Goal: Find specific page/section: Locate a particular part of the current website

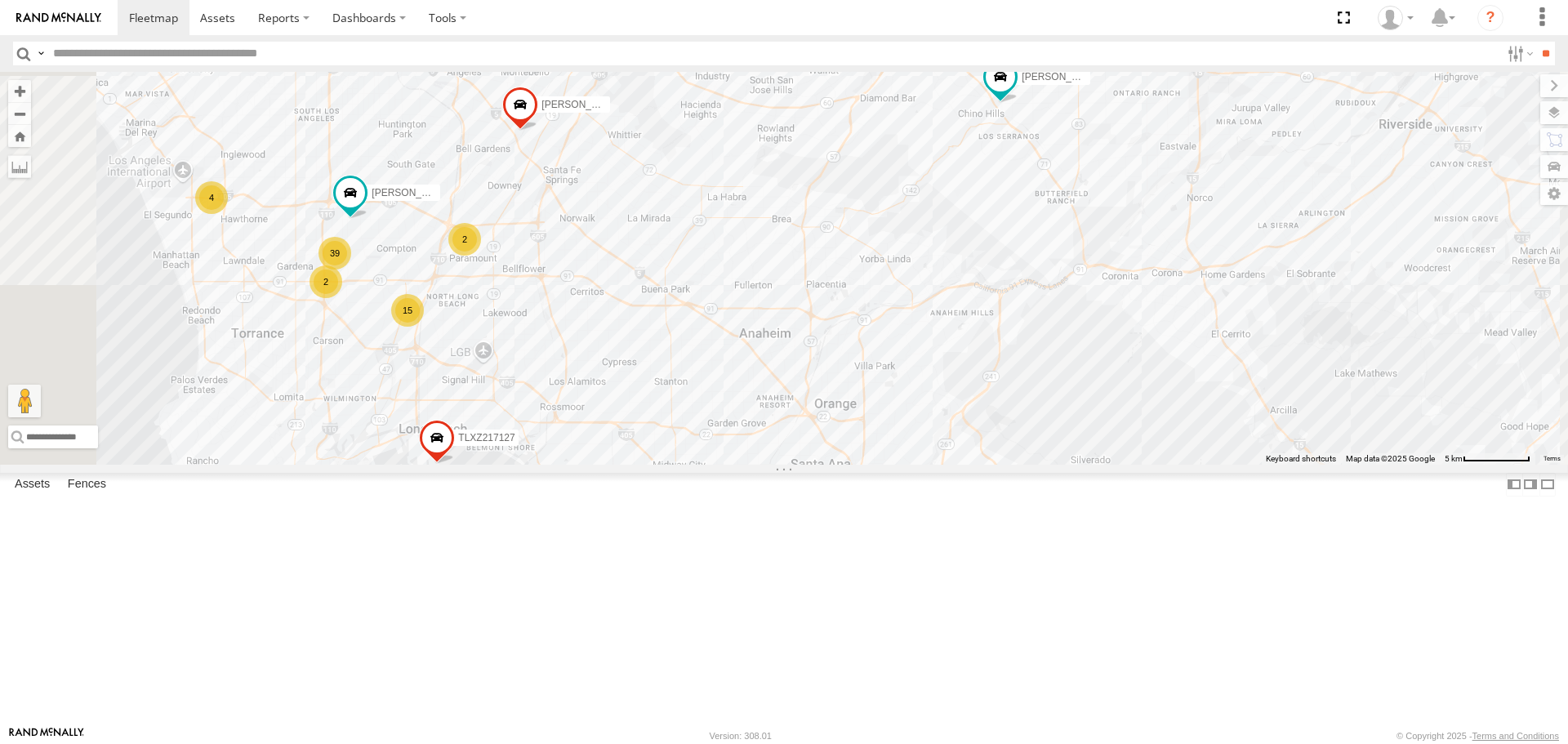
drag, startPoint x: 891, startPoint y: 245, endPoint x: 915, endPoint y: 299, distance: 59.1
click at [915, 299] on div "SAM/T-1625 TAXZ467188 T-1620/JONI KENNY TLXZ217127 834274/JOY 4 2 39 15 LARS/T-…" at bounding box center [784, 268] width 1568 height 392
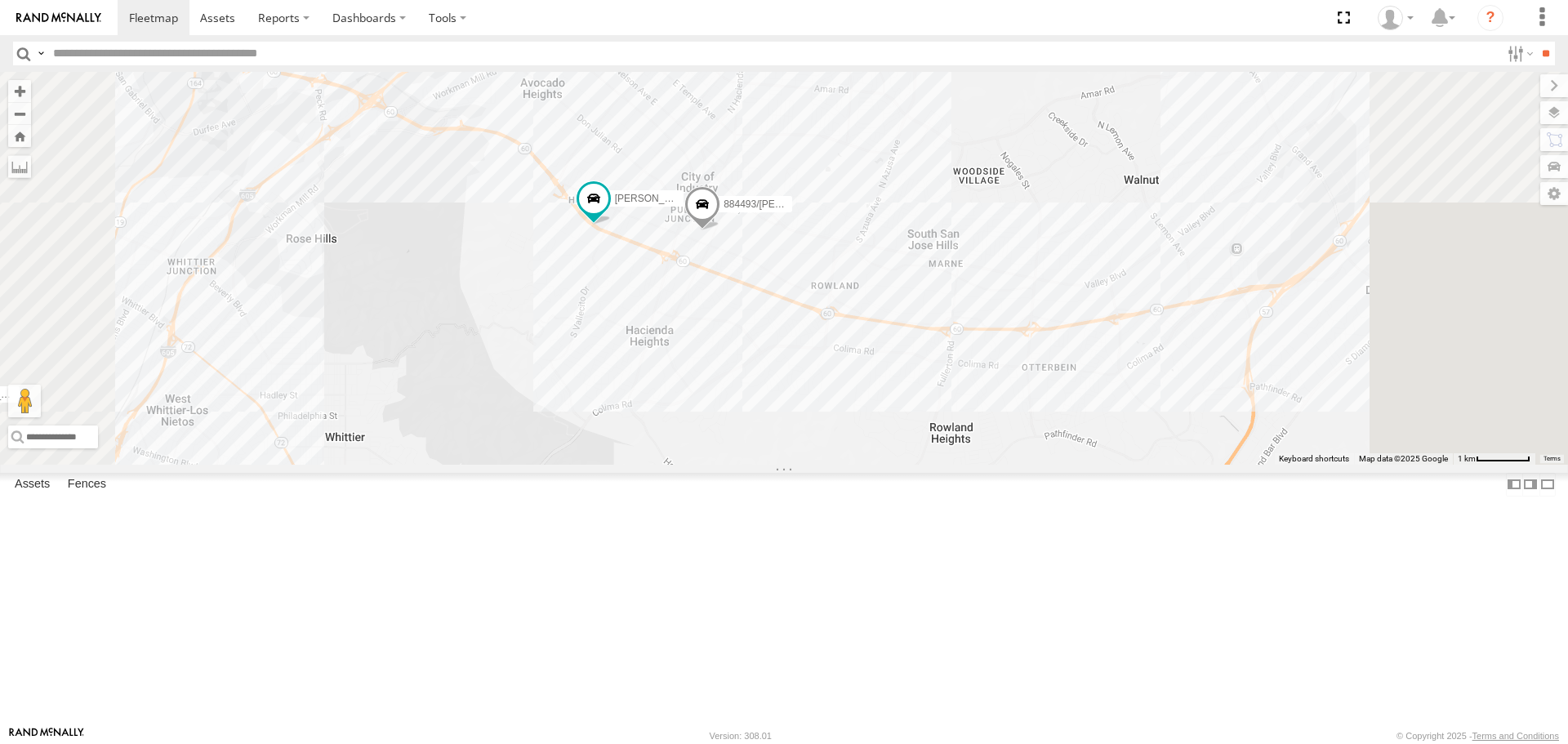
drag, startPoint x: 844, startPoint y: 403, endPoint x: 839, endPoint y: 434, distance: 31.4
click at [839, 434] on div "TAXZ244595 SAM/T-1625 LARS/T-1623 884493/RUDYS KENNY GERALD JR. (JIGGA)T-1666 T…" at bounding box center [784, 268] width 1568 height 392
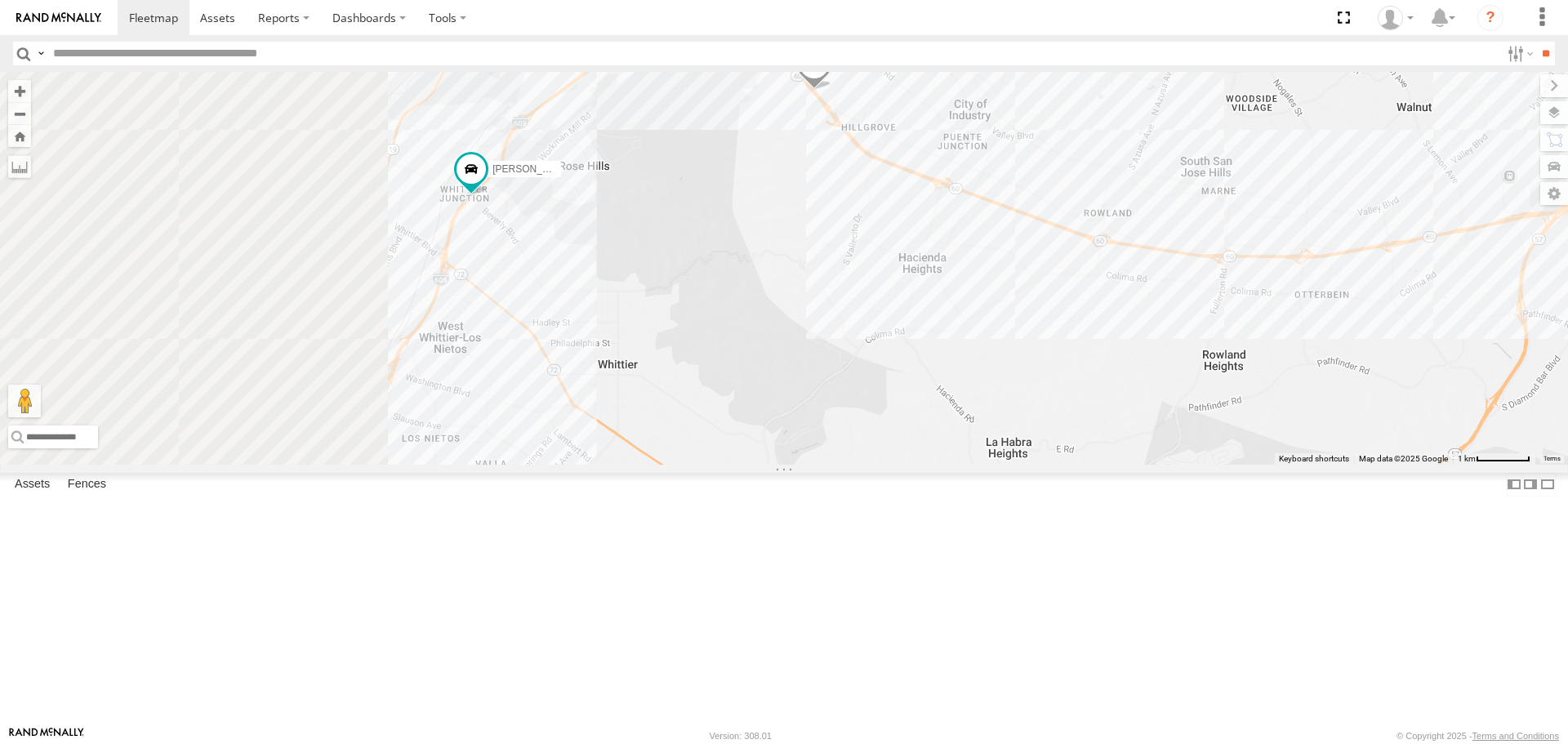
drag, startPoint x: 620, startPoint y: 407, endPoint x: 830, endPoint y: 375, distance: 212.4
click at [830, 375] on div "884493/RUDYS KENNY" at bounding box center [784, 268] width 1568 height 392
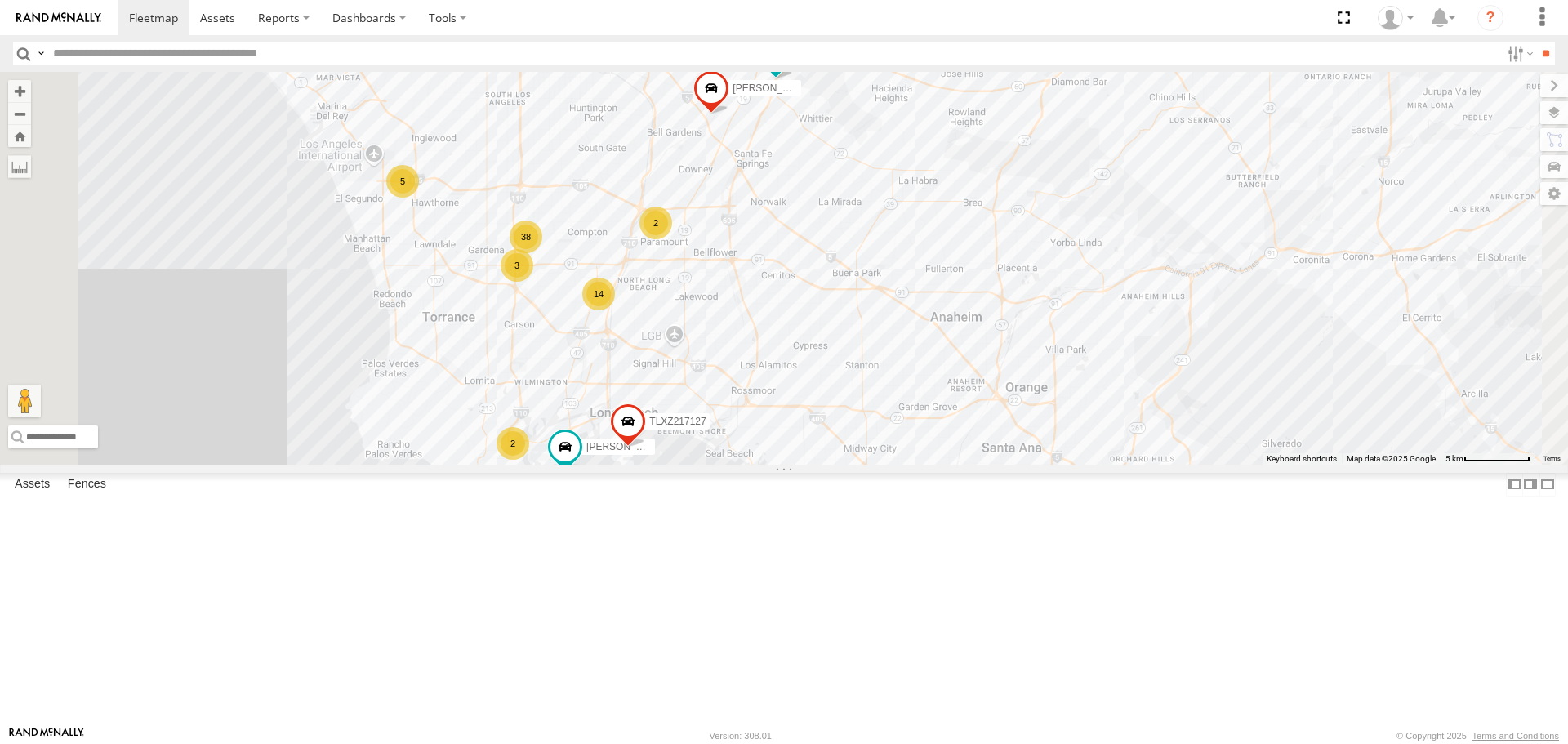
drag, startPoint x: 913, startPoint y: 248, endPoint x: 889, endPoint y: 330, distance: 85.4
click at [905, 379] on div "TAXZ467188 T-1620/[PERSON_NAME] TLXZ217127 834274/JOY TAXZ467190 5 3 38 14 LARS…" at bounding box center [784, 268] width 1568 height 392
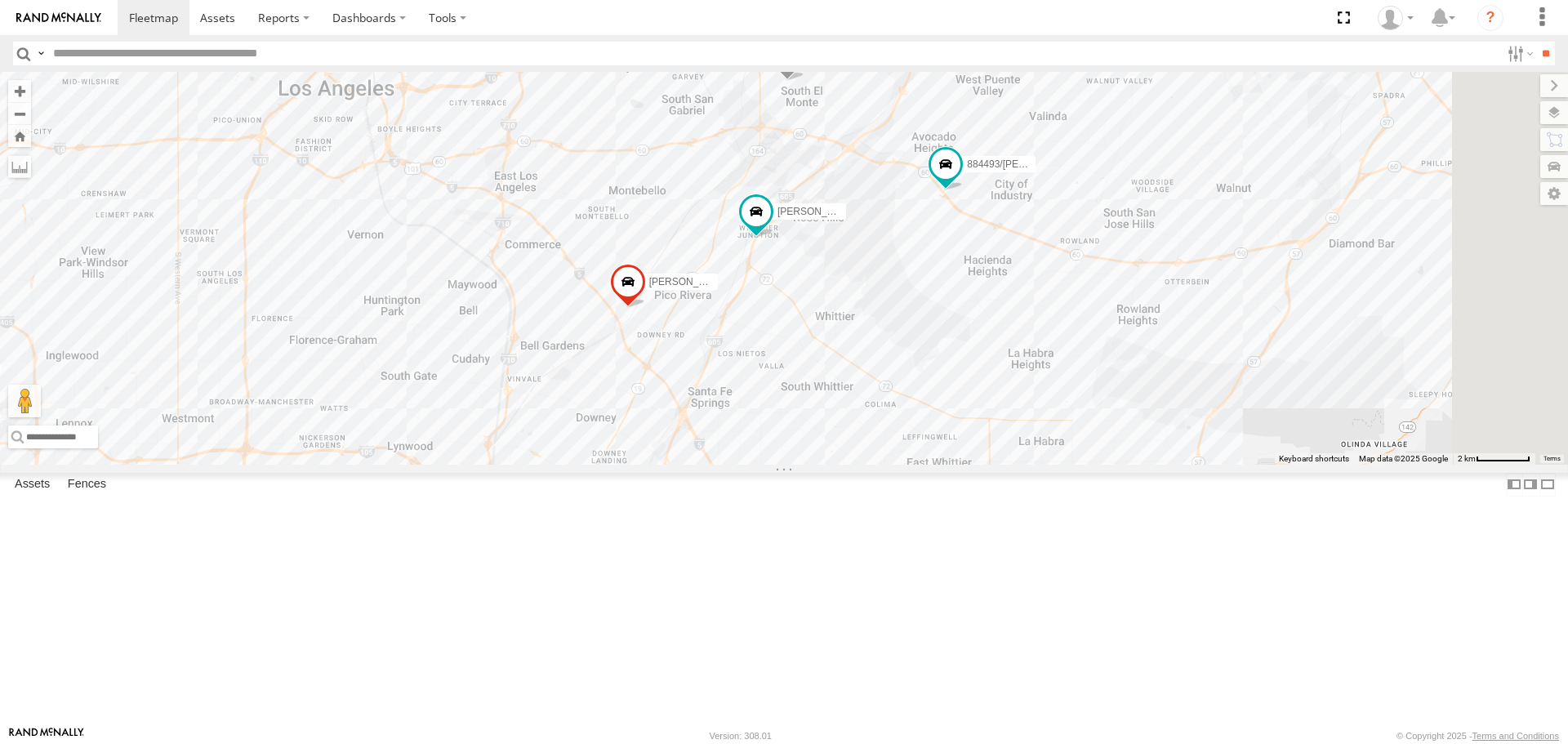
drag, startPoint x: 1054, startPoint y: 273, endPoint x: 962, endPoint y: 467, distance: 214.7
click at [963, 464] on div "TAXZ467188 T-1620/[PERSON_NAME] TLXZ217127 834274/JOY TAXZ467190 [PERSON_NAME]/…" at bounding box center [784, 268] width 1568 height 392
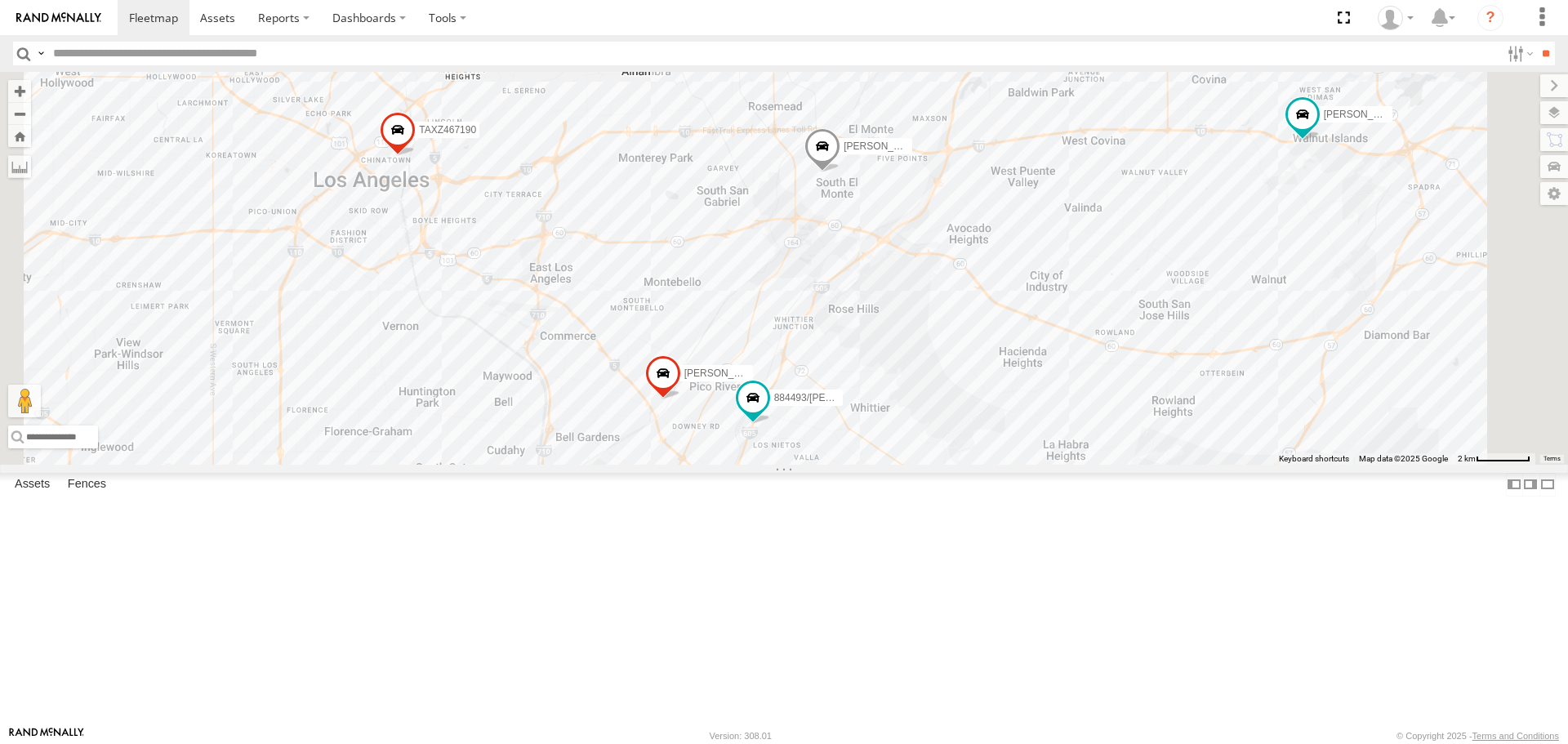
drag, startPoint x: 745, startPoint y: 547, endPoint x: 750, endPoint y: 564, distance: 17.7
click at [750, 464] on div "[PERSON_NAME]/T-1625 [PERSON_NAME]/T-1623 884493/[PERSON_NAME] TAXZ467190 38 [P…" at bounding box center [784, 268] width 1568 height 392
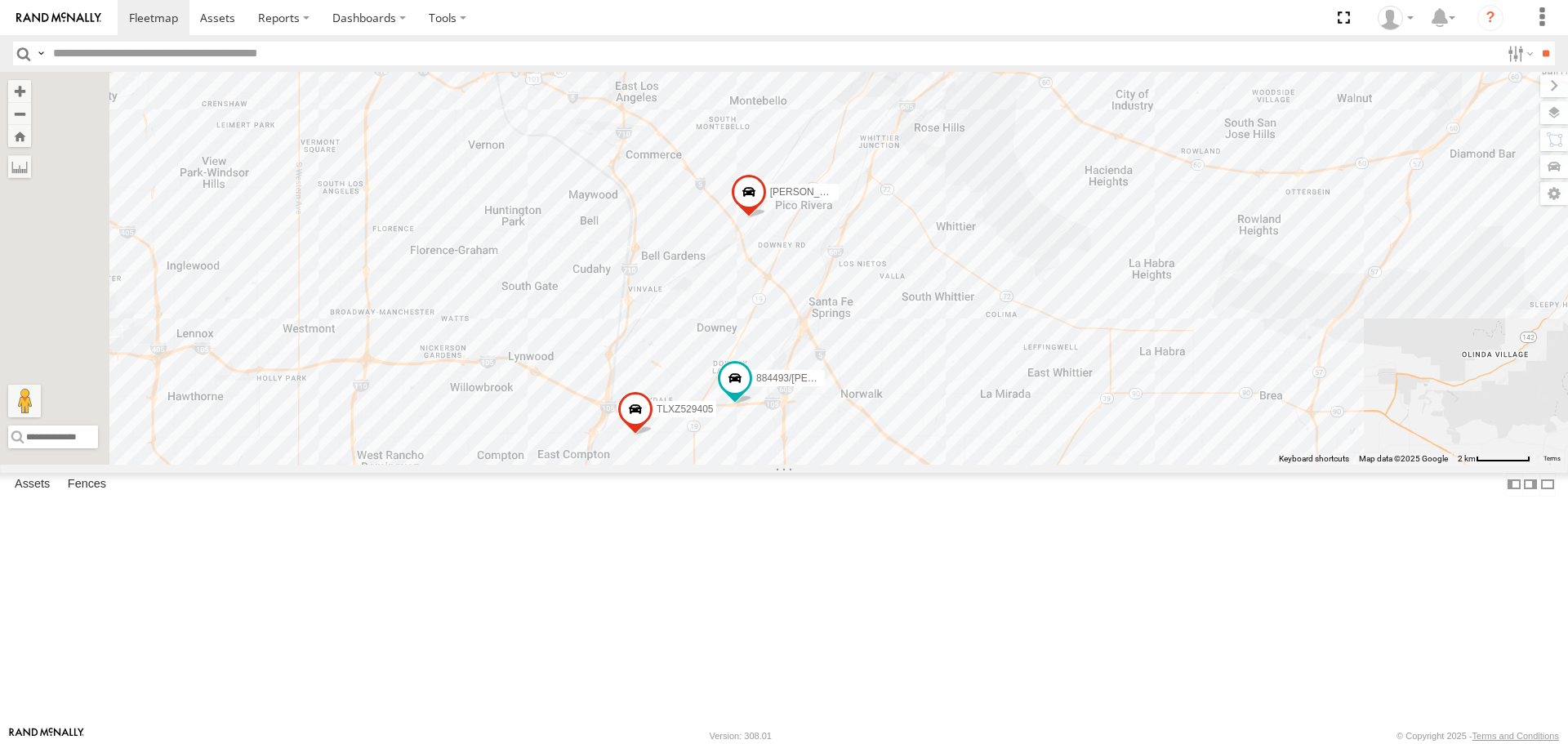
drag, startPoint x: 777, startPoint y: 427, endPoint x: 848, endPoint y: 263, distance: 178.7
click at [848, 263] on div "[PERSON_NAME]/T-1625 [PERSON_NAME]/T-1623 884493/[PERSON_NAME]/T-1689 TLXZ52940…" at bounding box center [784, 268] width 1568 height 392
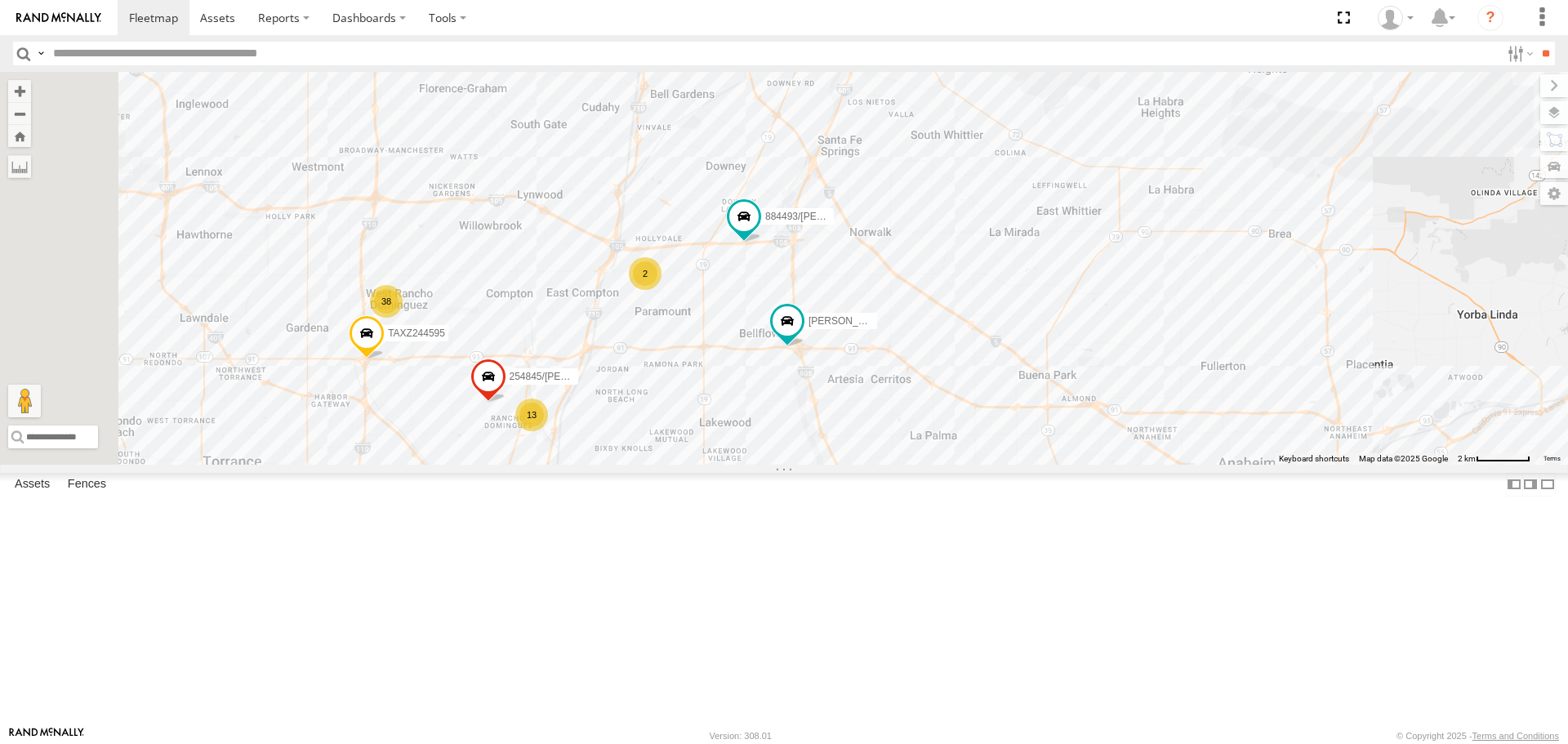
drag, startPoint x: 816, startPoint y: 458, endPoint x: 816, endPoint y: 356, distance: 102.0
click at [816, 356] on div "[PERSON_NAME]/T-1625 [PERSON_NAME]/T-1623 884493/[PERSON_NAME]/T-1689 2 TAXZ467…" at bounding box center [784, 268] width 1568 height 392
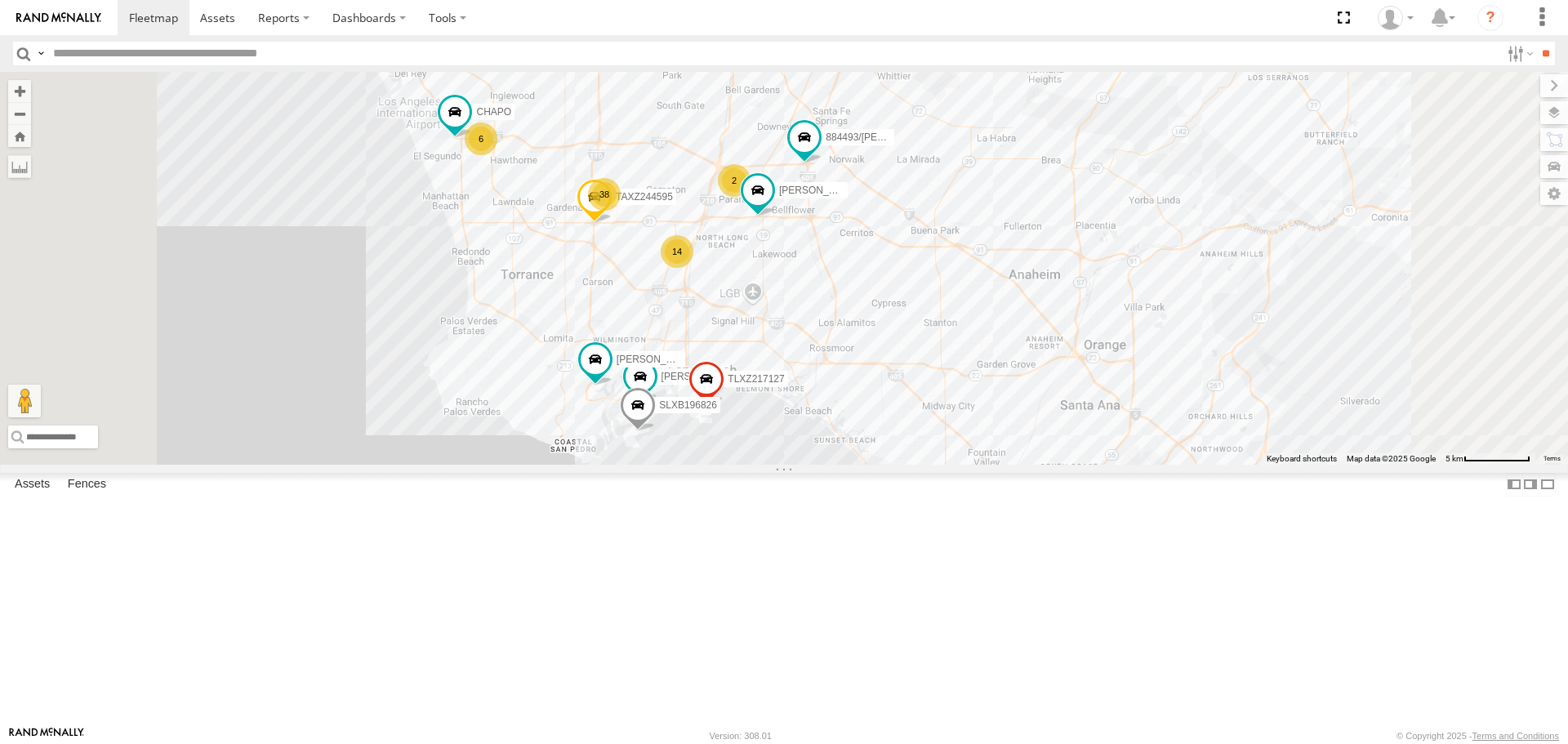
click at [919, 317] on div "TAXZ467188 T-1620/JONI TAXZ467198 834274/JOY TAXZ467190 6 TAXZ244595 38 14 LARS…" at bounding box center [784, 268] width 1568 height 392
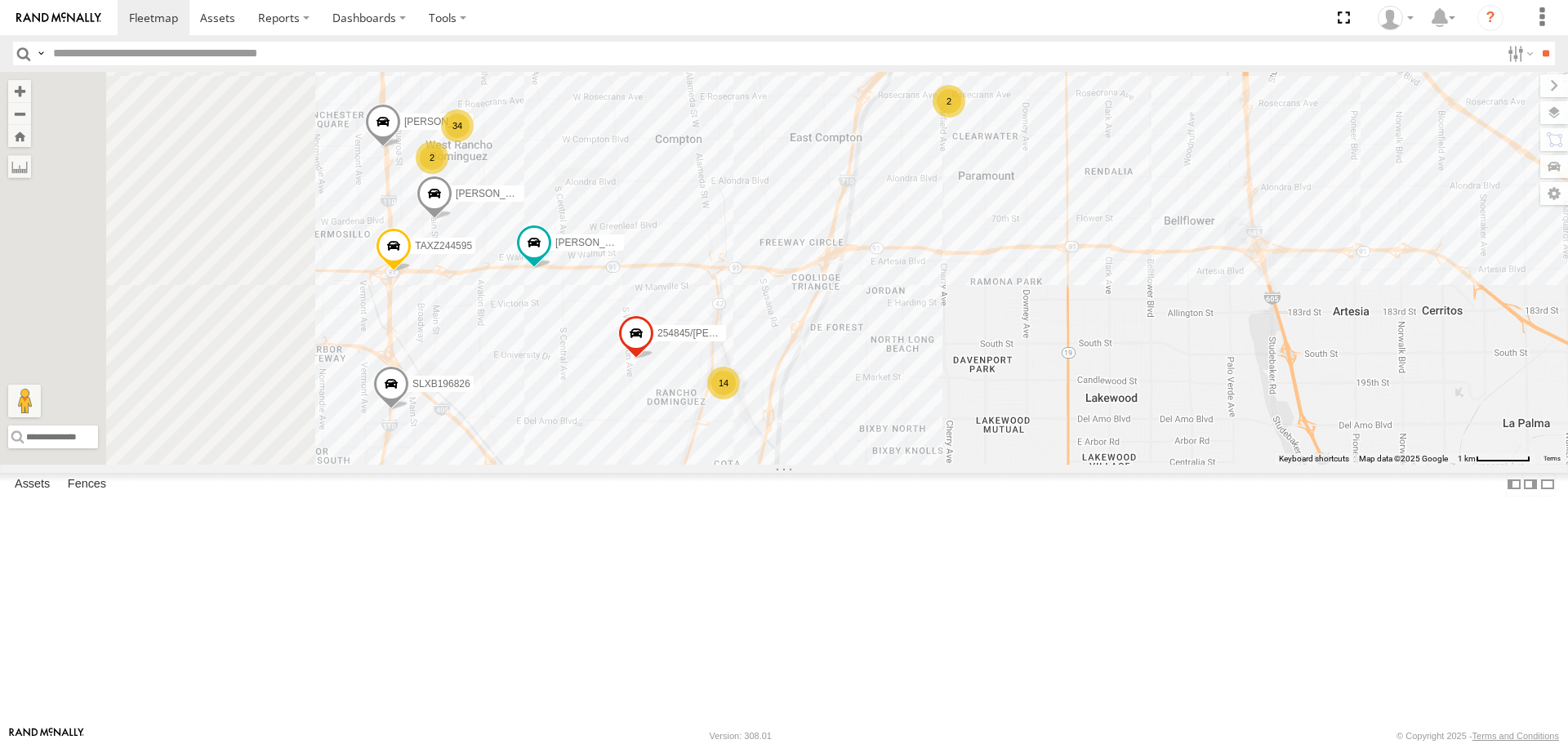
drag, startPoint x: 766, startPoint y: 363, endPoint x: 922, endPoint y: 312, distance: 164.1
click at [922, 312] on div "TAXZ244595 2 34 14 884493/RUDYS 254845/QUINN JUSTIN/T-1628 SLXB196826 GERALD JR…" at bounding box center [784, 268] width 1568 height 392
